Goal: Task Accomplishment & Management: Use online tool/utility

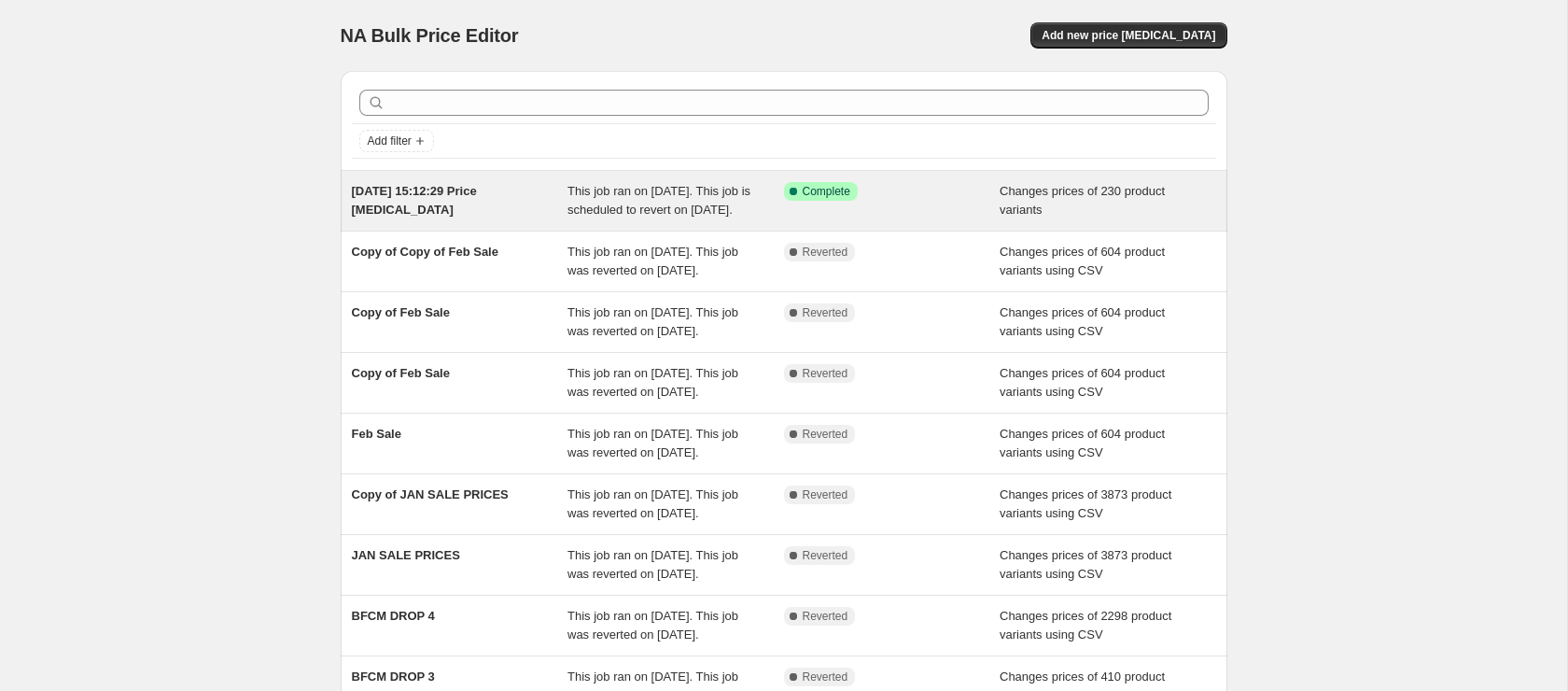
click at [456, 187] on span "[DATE] 15:12:29 Price [MEDICAL_DATA]" at bounding box center [414, 200] width 126 height 33
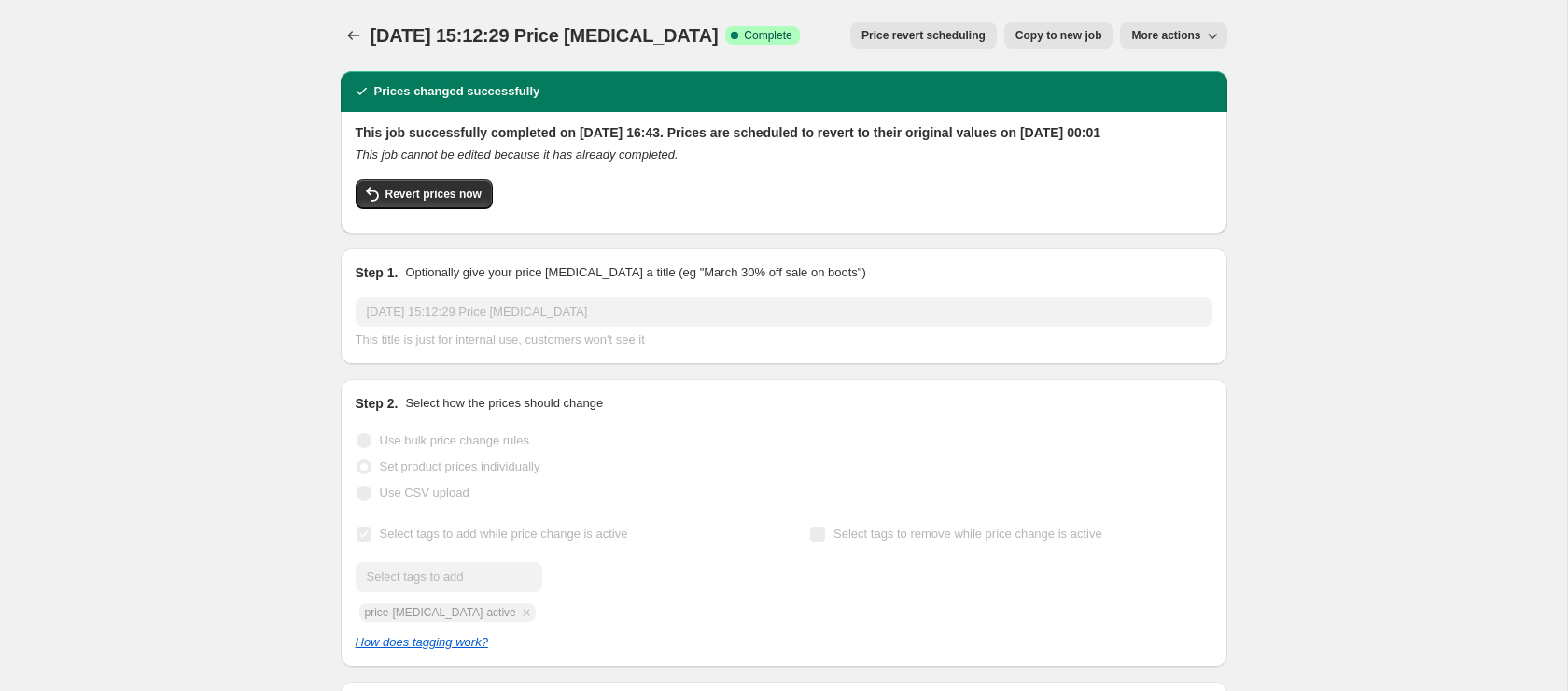
select select "tag"
click at [1183, 37] on span "More actions" at bounding box center [1166, 35] width 69 height 15
click at [1178, 69] on span "Export Recap CSV" at bounding box center [1180, 74] width 102 height 14
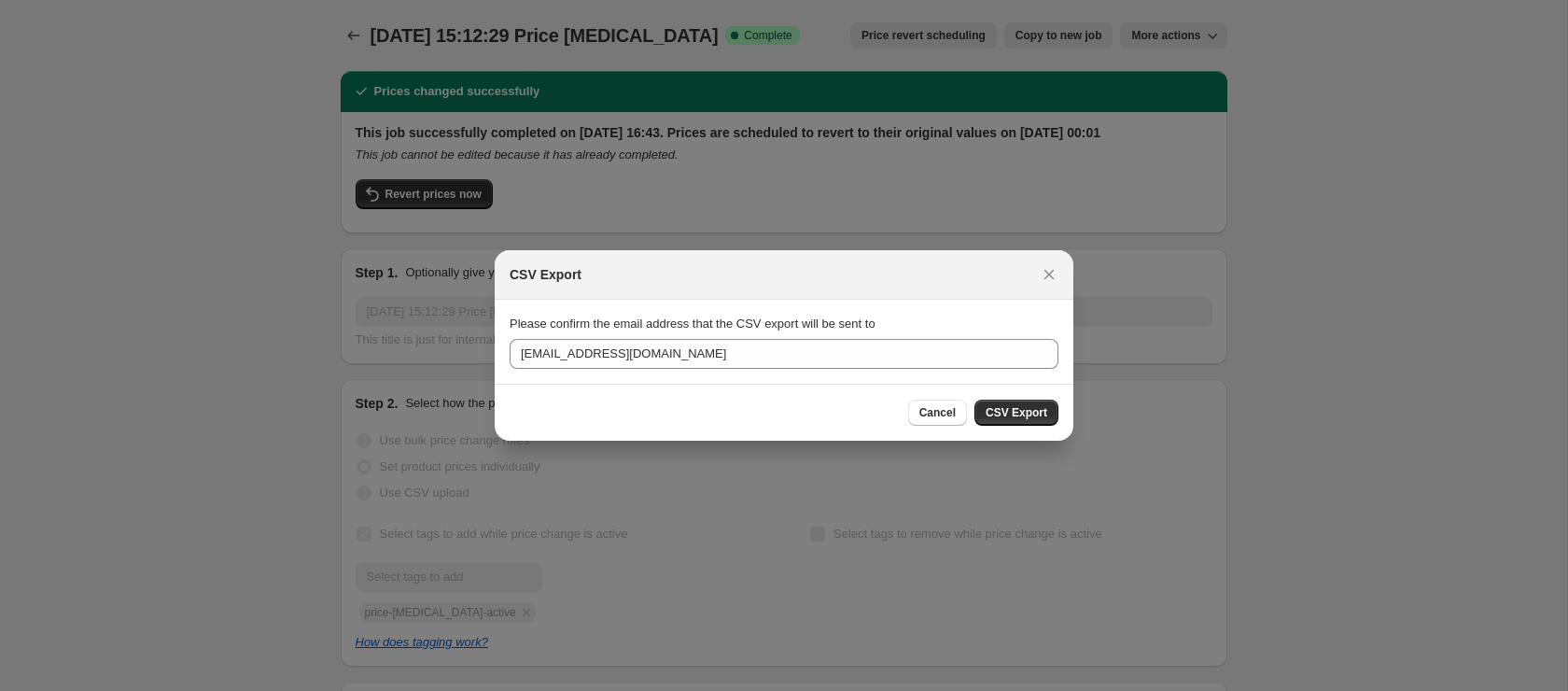
click at [1021, 409] on span "CSV Export" at bounding box center [1016, 412] width 61 height 15
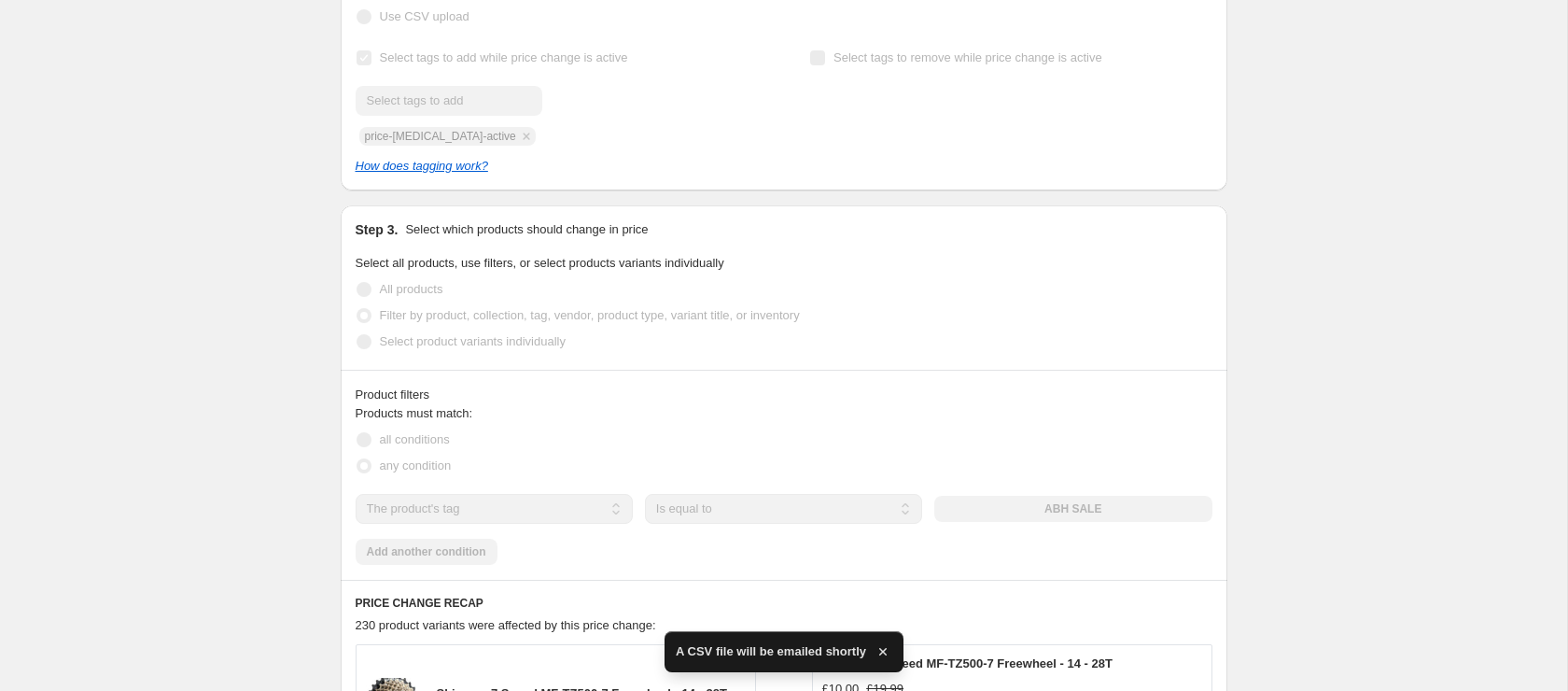
scroll to position [942, 0]
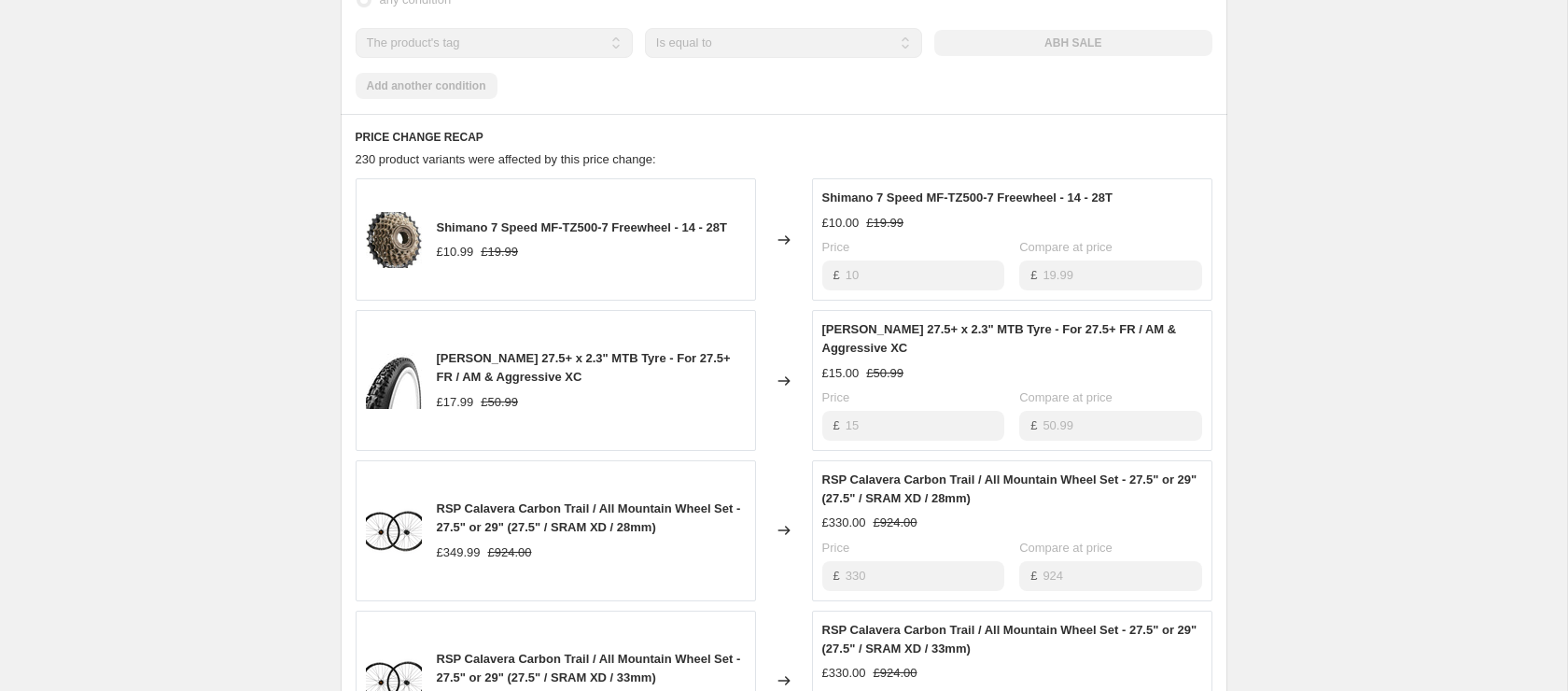
click at [1242, 19] on div "21 Aug 2025, 15:12:29 Price change job. This page is ready 21 Aug 2025, 15:12:2…" at bounding box center [784, 291] width 931 height 2466
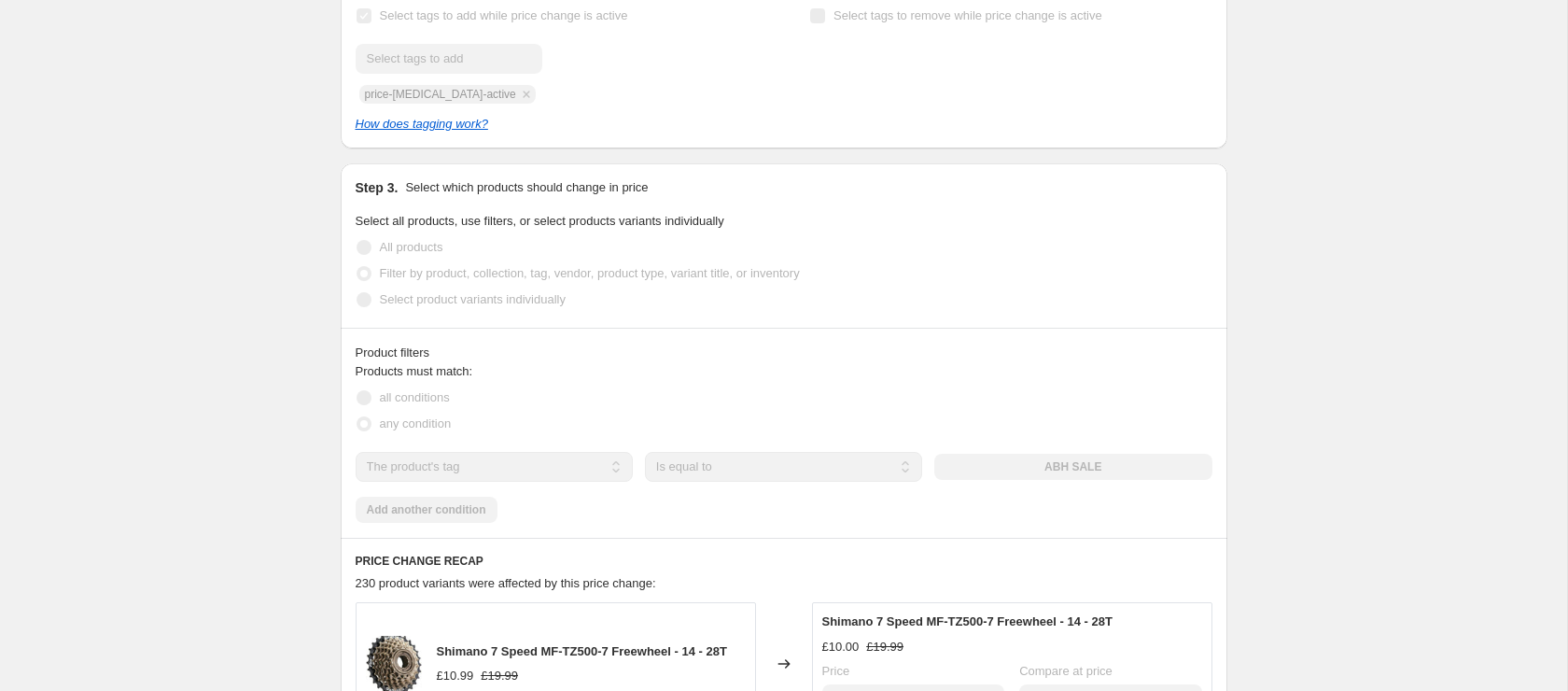
scroll to position [0, 0]
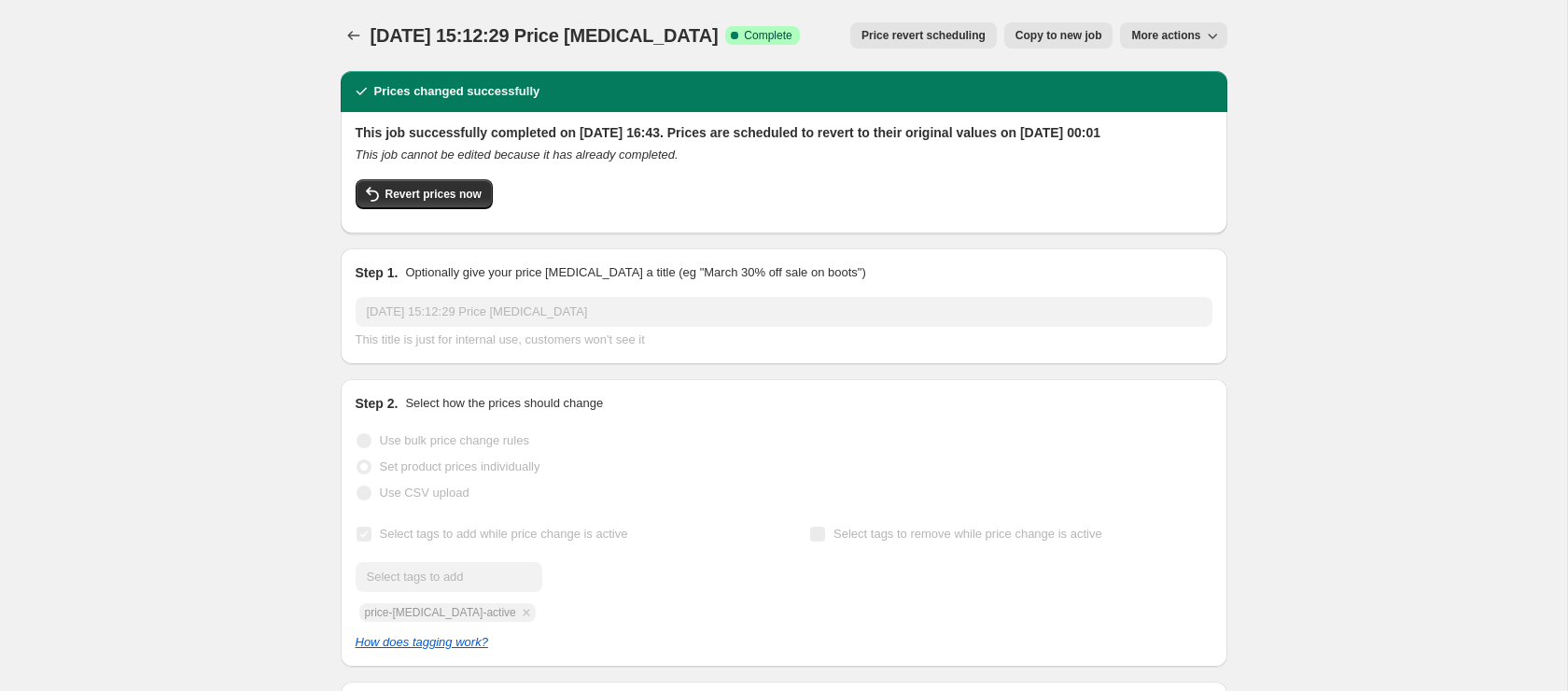
click at [1144, 26] on button "More actions" at bounding box center [1174, 36] width 107 height 26
click at [1189, 72] on span "Export Recap CSV" at bounding box center [1180, 74] width 102 height 14
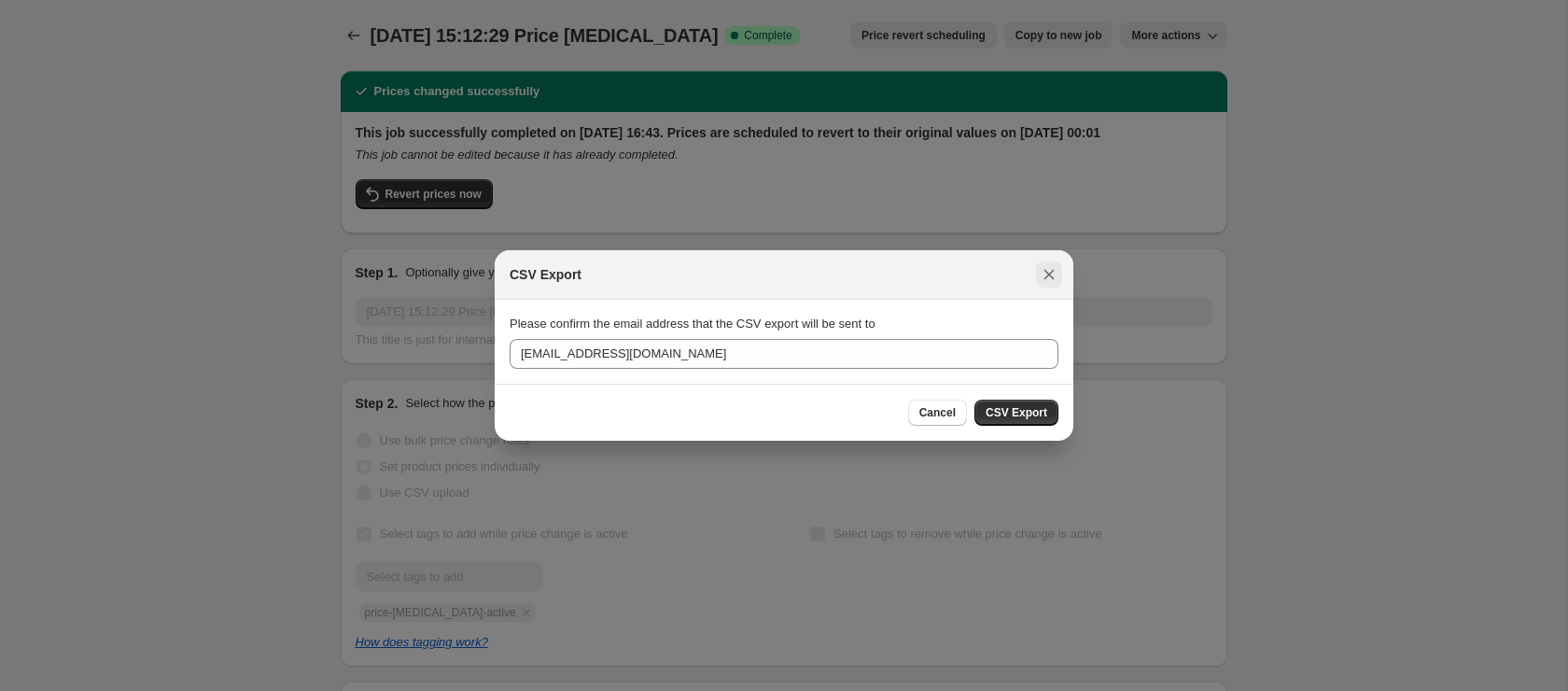
click at [1054, 275] on icon "Close" at bounding box center [1049, 274] width 19 height 19
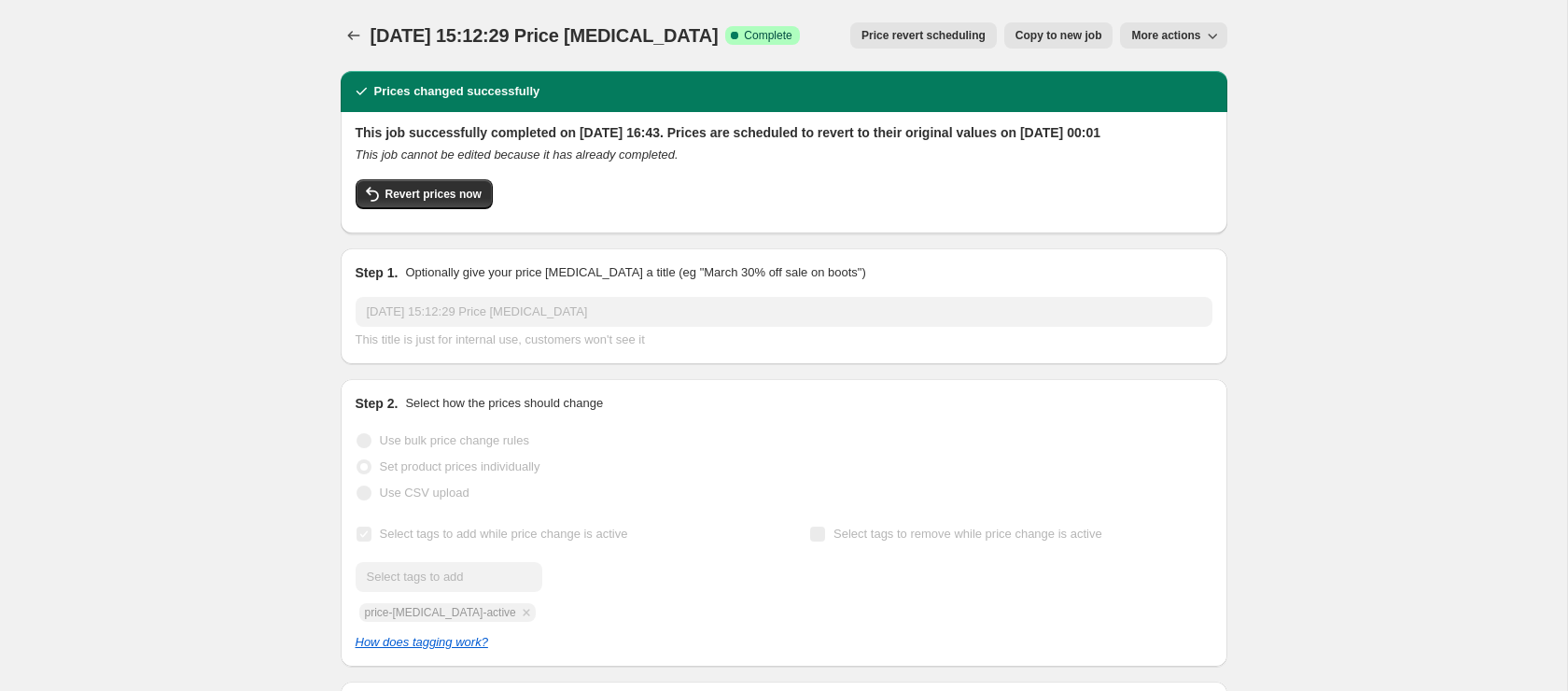
scroll to position [1, 0]
